Goal: Task Accomplishment & Management: Manage account settings

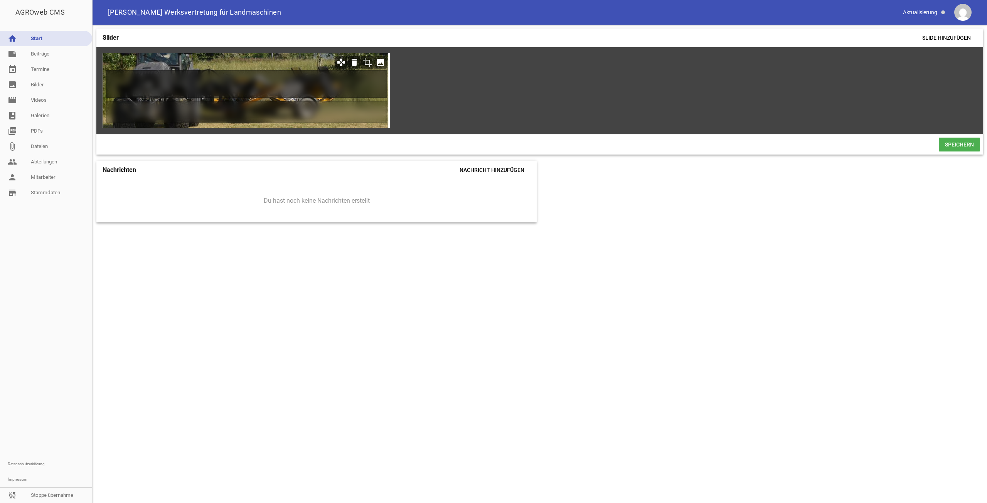
click at [300, 78] on h1 at bounding box center [246, 84] width 281 height 28
click at [292, 90] on h1 at bounding box center [246, 84] width 281 height 28
paste h1
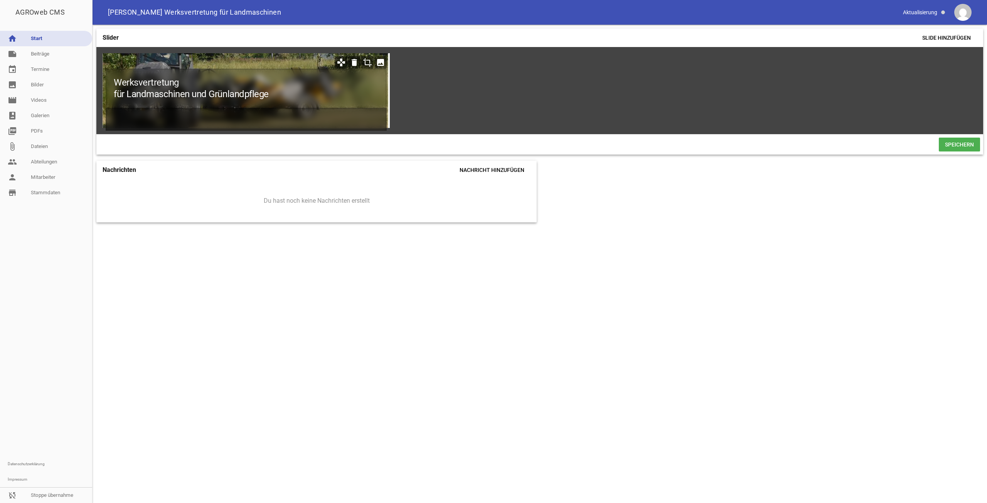
click at [276, 128] on h2 at bounding box center [246, 119] width 281 height 23
paste h2
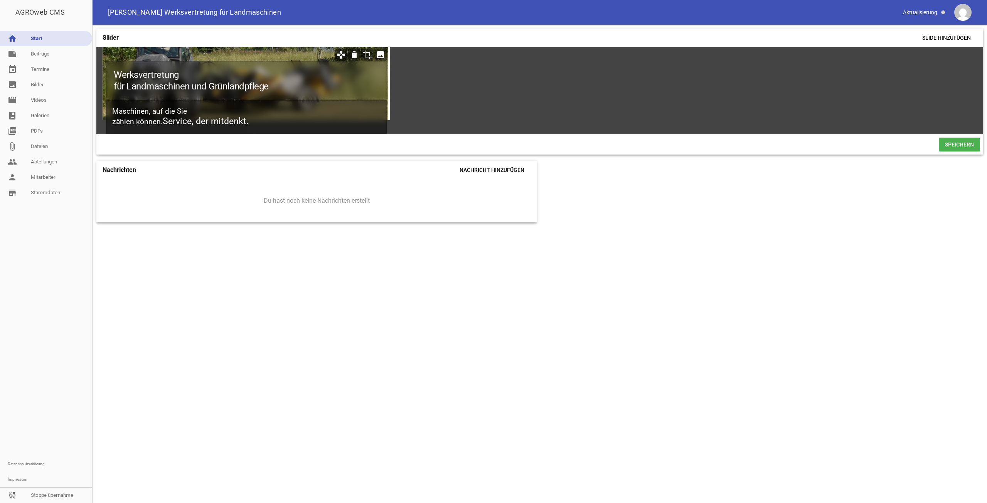
scroll to position [8, 0]
click at [154, 115] on h2 "Maschinen, auf die Sie  zählen können. Service, der mitdenkt." at bounding box center [246, 117] width 281 height 34
click at [219, 126] on span "Service, der mitdenkt." at bounding box center [206, 121] width 86 height 10
drag, startPoint x: 259, startPoint y: 126, endPoint x: 162, endPoint y: 124, distance: 97.2
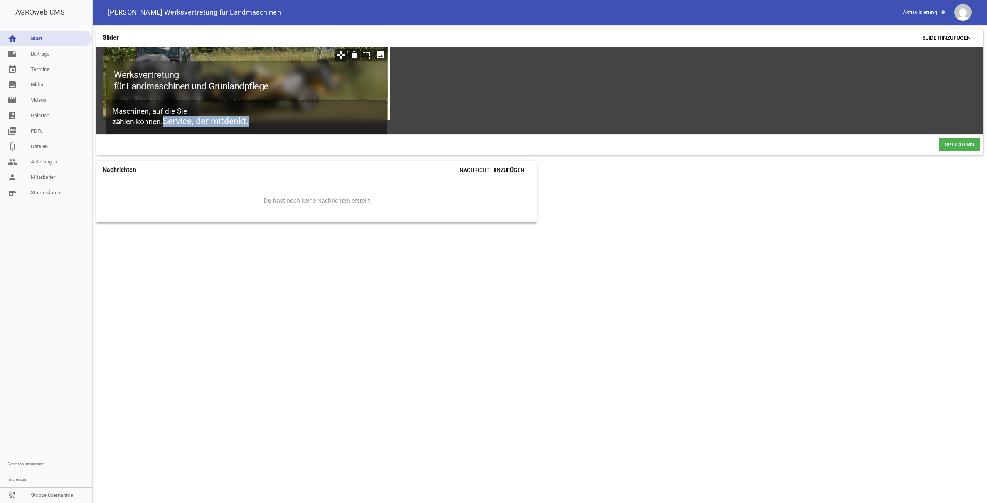
click at [162, 124] on div "zählen können. Service, der mitdenkt." at bounding box center [246, 121] width 268 height 11
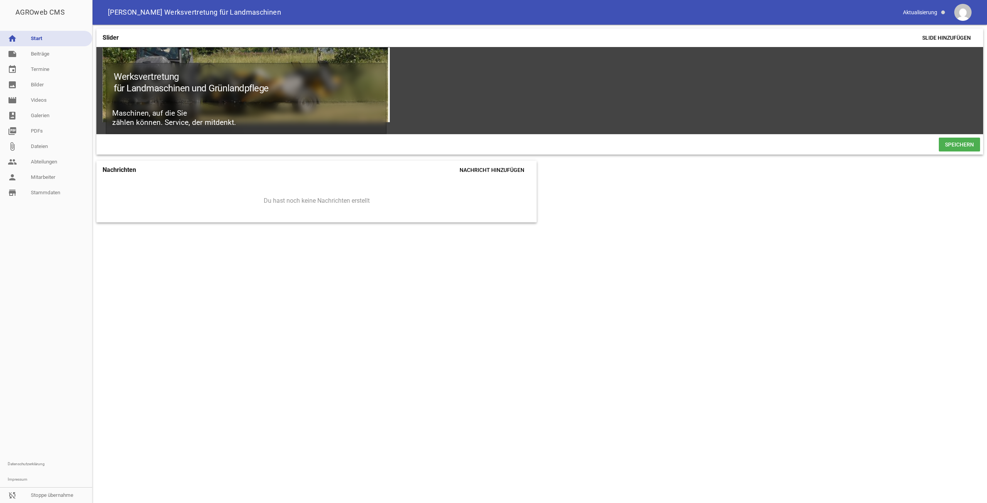
click at [962, 145] on span "Speichern" at bounding box center [959, 145] width 41 height 14
click at [961, 150] on span "Speichern" at bounding box center [959, 145] width 41 height 14
click at [364, 56] on icon "crop" at bounding box center [367, 57] width 12 height 12
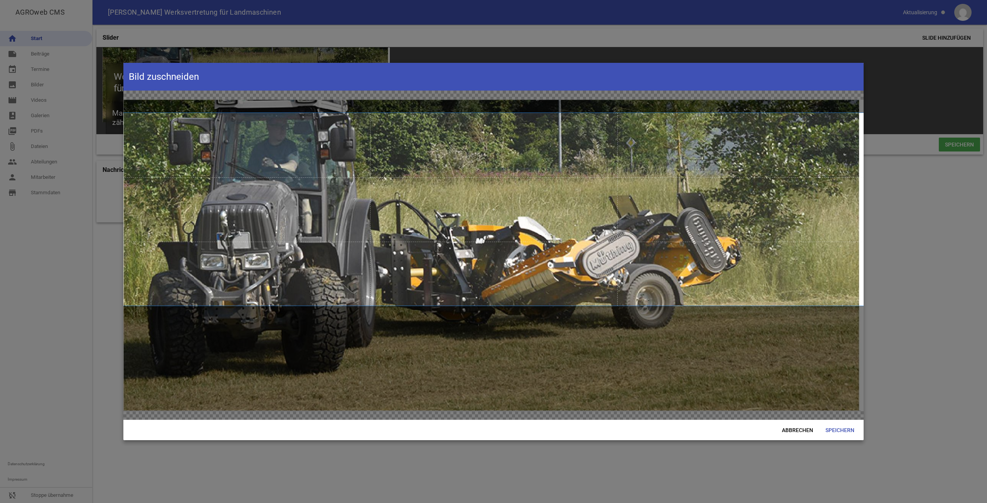
click at [312, 226] on span at bounding box center [493, 209] width 740 height 193
click at [831, 429] on span "Speichern" at bounding box center [839, 430] width 41 height 14
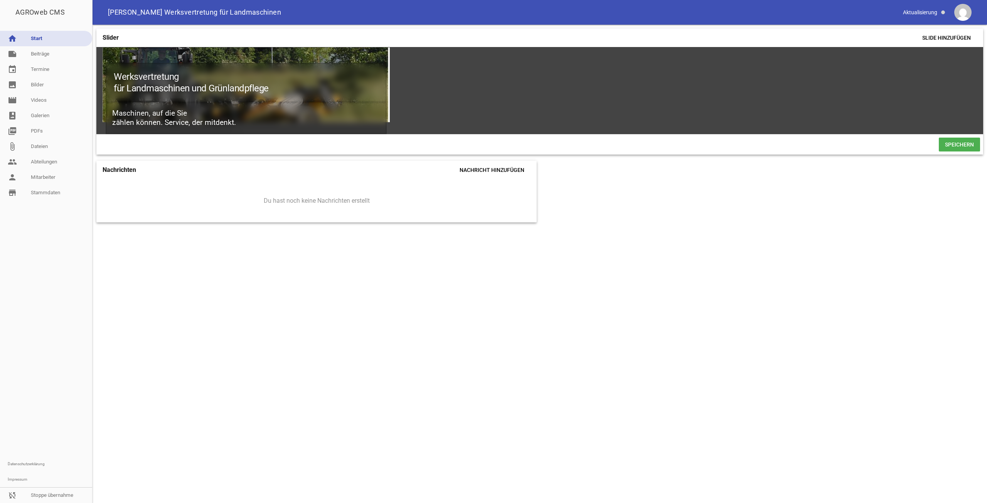
click at [954, 152] on span "Speichern" at bounding box center [959, 145] width 41 height 14
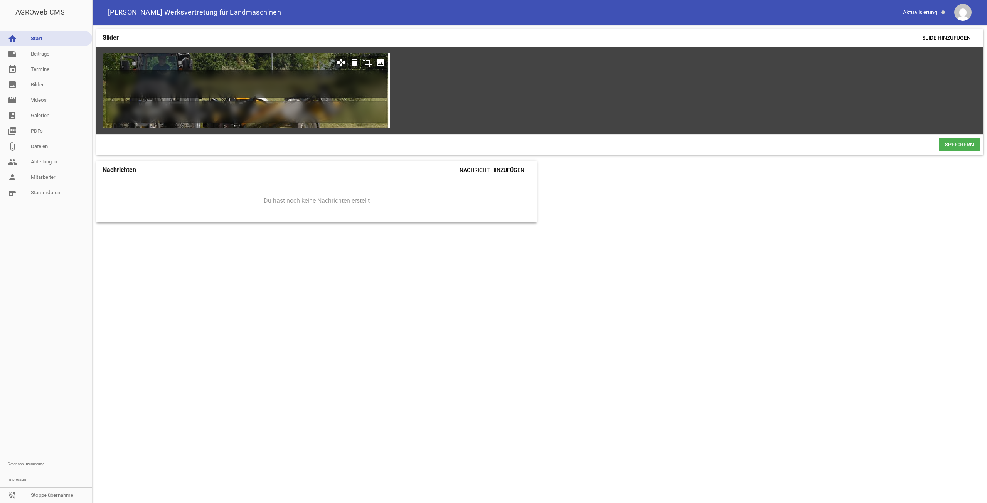
click at [238, 86] on h1 at bounding box center [246, 84] width 281 height 28
paste h1
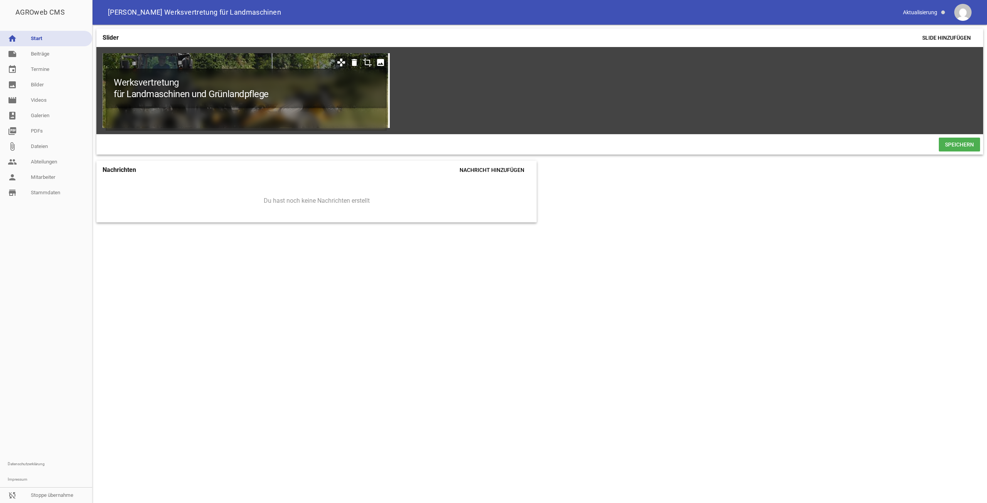
click at [117, 94] on div "für Landmaschinen und Grünlandpflege" at bounding box center [246, 94] width 265 height 12
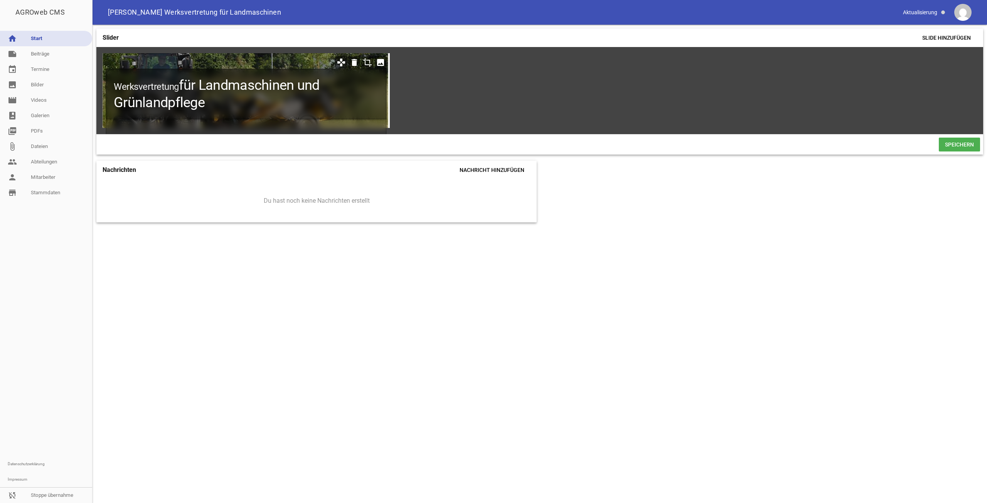
click at [131, 103] on span "für Landmaschinen und Grünlandpflege" at bounding box center [217, 94] width 206 height 34
click at [145, 93] on h1 "Werksvertretung für Landmaschinen und Grünlandpflege" at bounding box center [246, 94] width 281 height 51
click at [182, 89] on span "für Landmaschinen und Grünlandpflege" at bounding box center [217, 94] width 206 height 34
click at [185, 89] on span "für Landmaschinen und Grünlandpflege" at bounding box center [217, 94] width 206 height 34
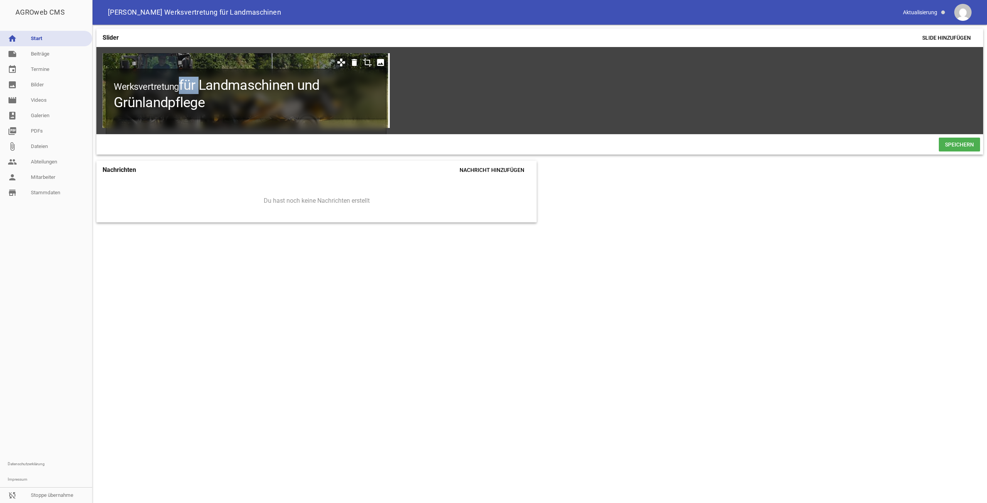
click at [185, 89] on span "für Landmaschinen und Grünlandpflege" at bounding box center [217, 94] width 206 height 34
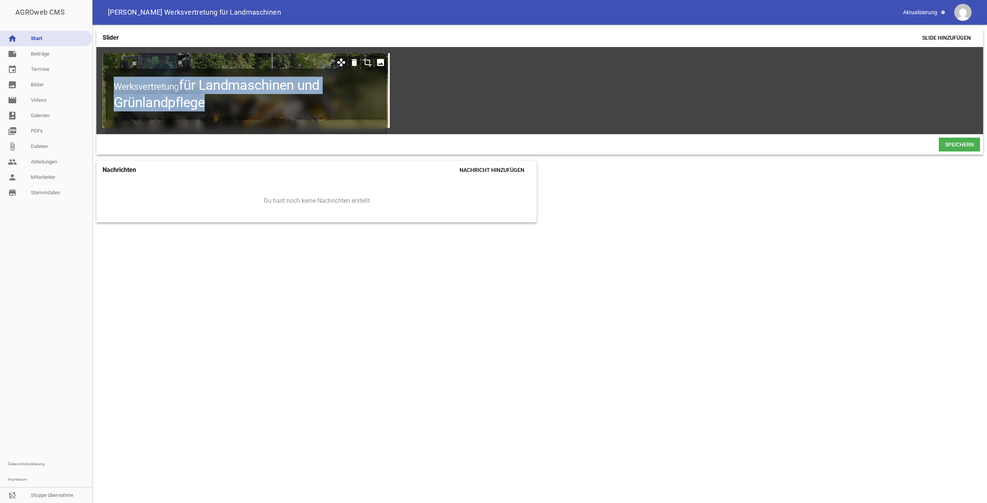
click at [185, 89] on span "für Landmaschinen und Grünlandpflege" at bounding box center [217, 94] width 206 height 34
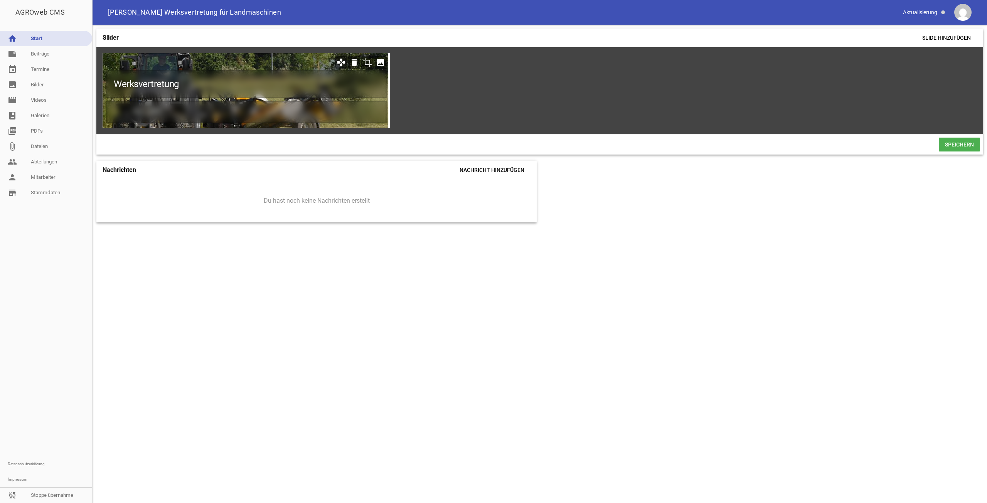
click at [930, 150] on div at bounding box center [518, 145] width 839 height 14
click at [948, 152] on span "Speichern" at bounding box center [959, 145] width 41 height 14
click at [34, 58] on link "note Beiträge" at bounding box center [46, 53] width 92 height 15
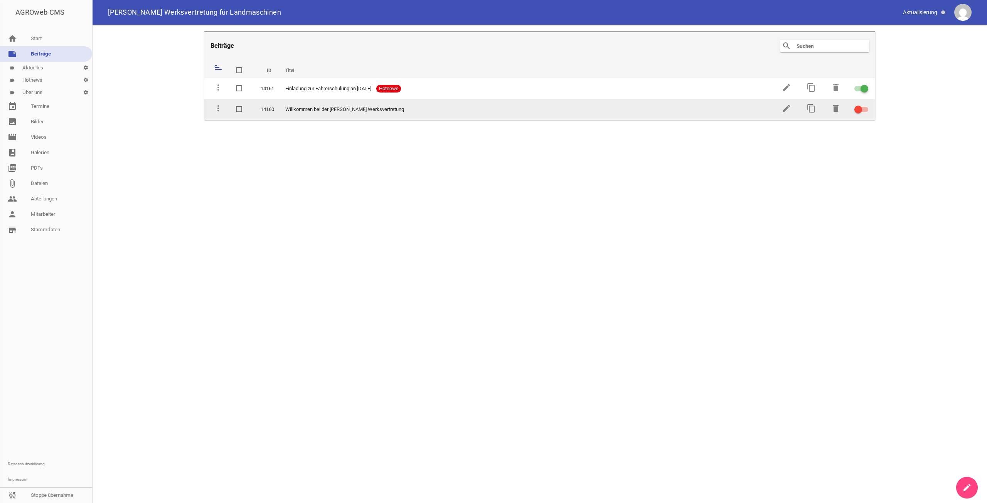
click at [859, 105] on label at bounding box center [860, 109] width 12 height 9
click at [866, 105] on input "checkbox" at bounding box center [866, 105] width 0 height 0
